Goal: Task Accomplishment & Management: Complete application form

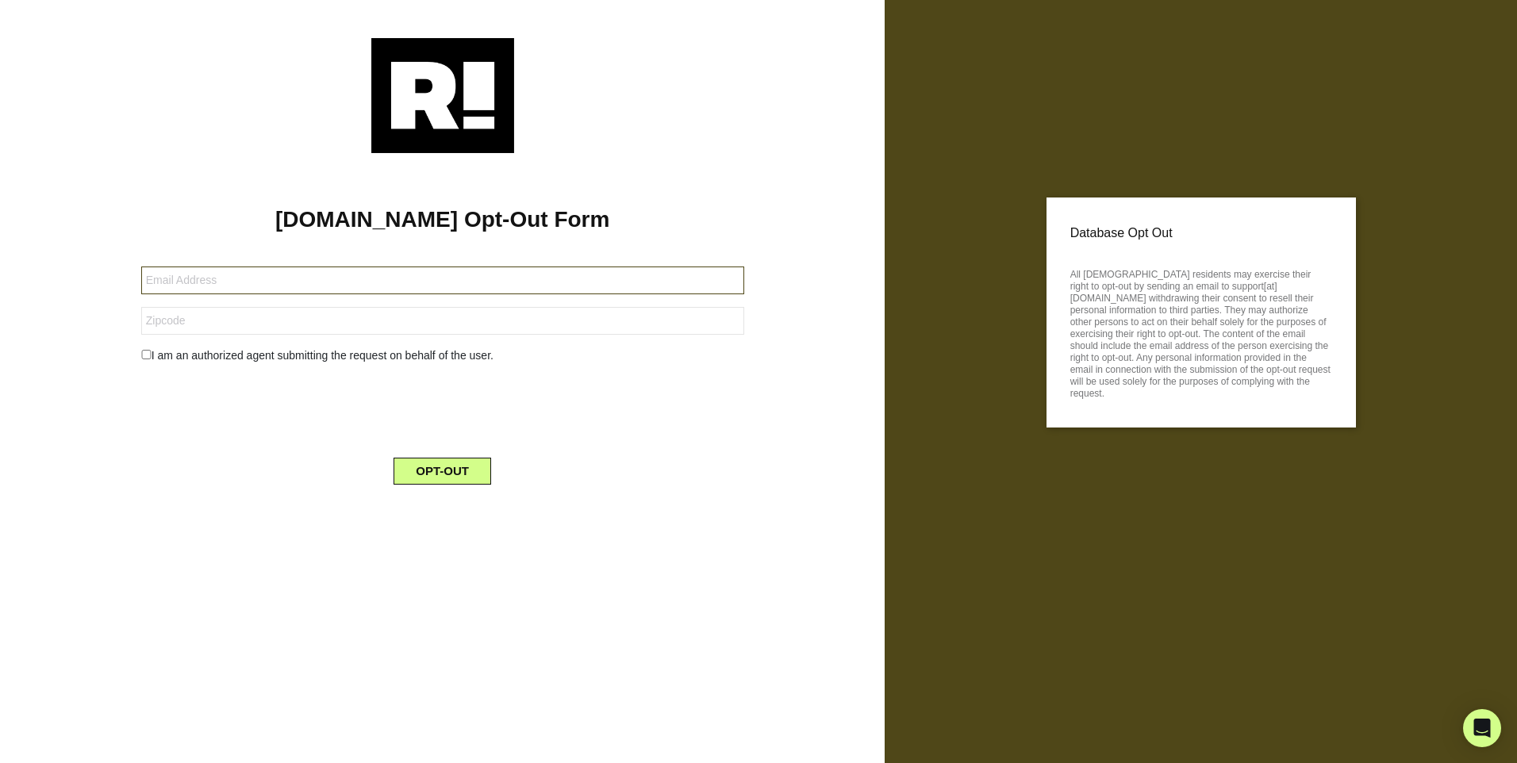
click at [254, 279] on input "text" at bounding box center [442, 281] width 603 height 28
type input "[EMAIL_ADDRESS][DOMAIN_NAME]"
click at [210, 317] on input "text" at bounding box center [442, 321] width 603 height 28
type input "48301"
click at [149, 359] on input "checkbox" at bounding box center [146, 355] width 10 height 10
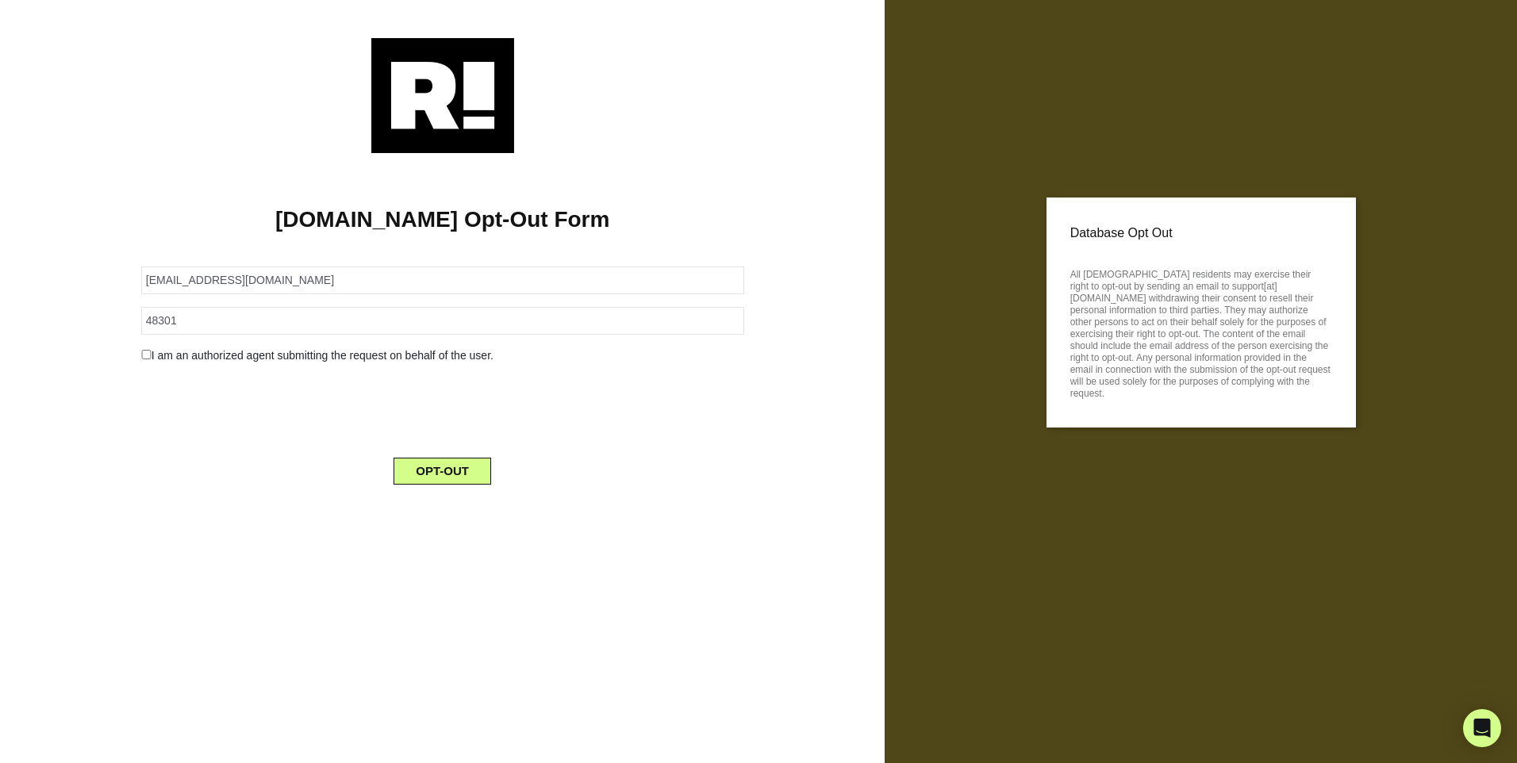
checkbox input "true"
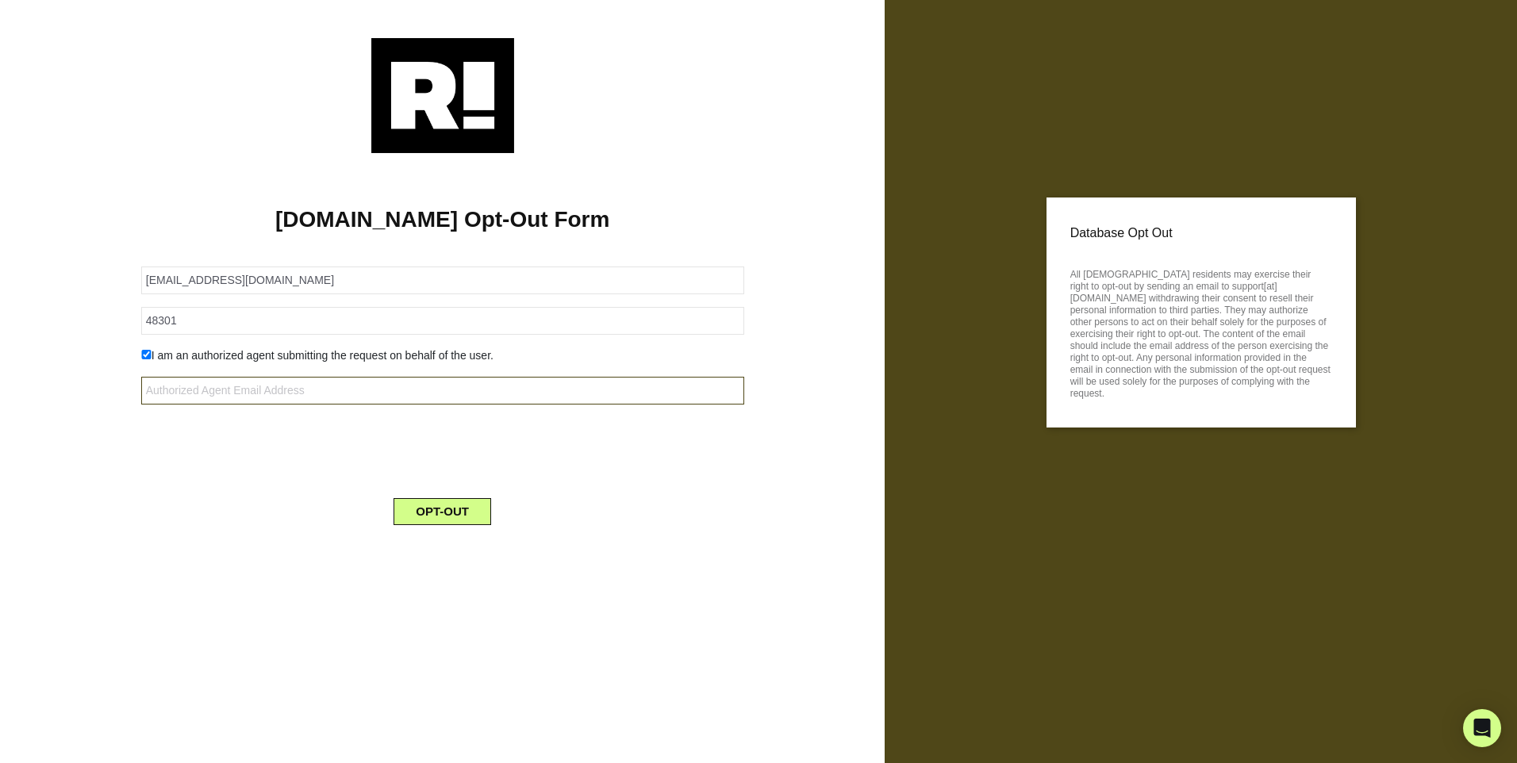
click at [266, 393] on input "text" at bounding box center [442, 391] width 603 height 28
type input "[EMAIL_ADDRESS][DOMAIN_NAME]"
click at [443, 515] on button "OPT-OUT" at bounding box center [442, 511] width 98 height 27
